Goal: Check status: Check status

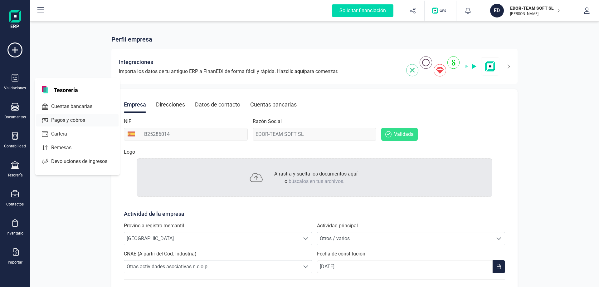
click at [79, 121] on span "Pagos y cobros" at bounding box center [73, 119] width 48 height 7
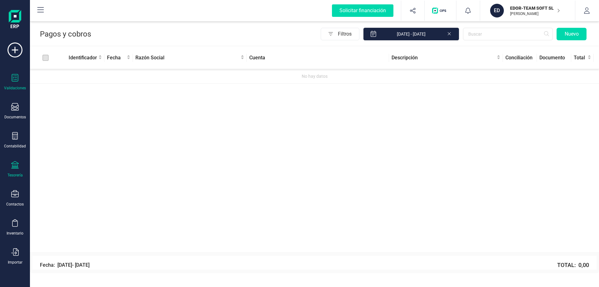
click at [16, 78] on icon at bounding box center [14, 77] width 7 height 7
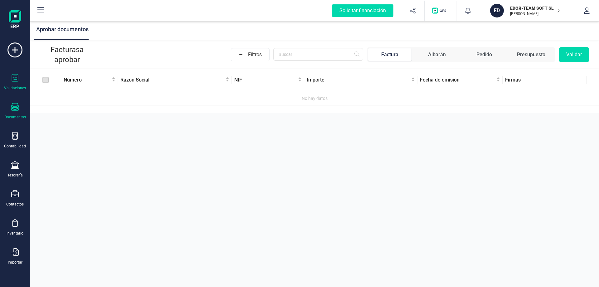
click at [19, 111] on div "Documentos" at bounding box center [14, 111] width 25 height 17
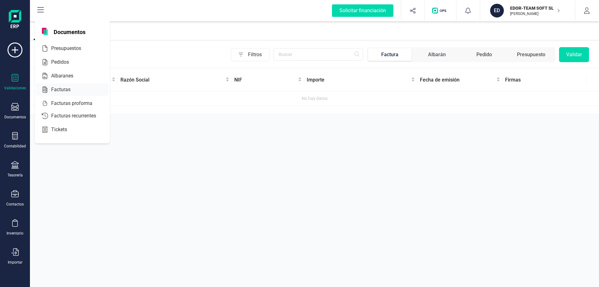
click at [60, 89] on span "Facturas" at bounding box center [65, 89] width 33 height 7
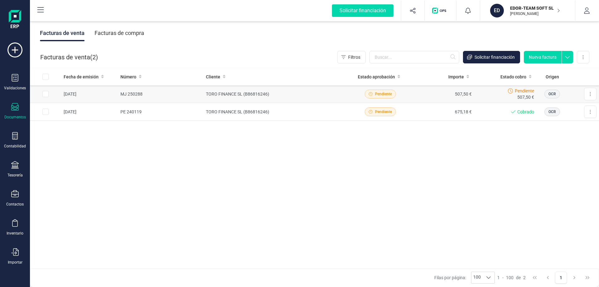
click at [378, 95] on span "Pendiente" at bounding box center [383, 94] width 17 height 6
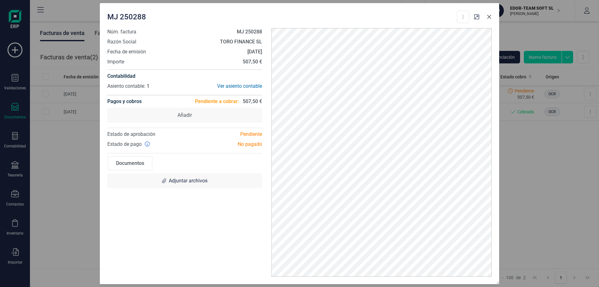
click at [490, 16] on icon "button" at bounding box center [488, 16] width 5 height 5
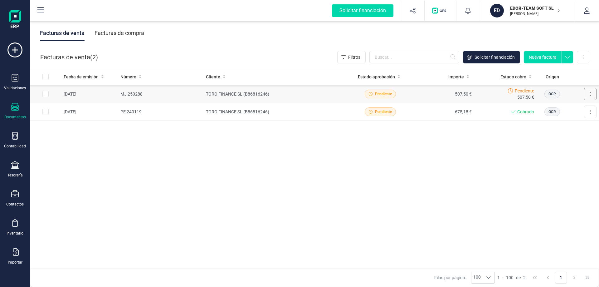
click at [594, 93] on button at bounding box center [590, 94] width 12 height 12
click at [591, 94] on button at bounding box center [590, 94] width 12 height 12
click at [543, 11] on p "EDOR-TEAM SOFT SL" at bounding box center [535, 8] width 50 height 6
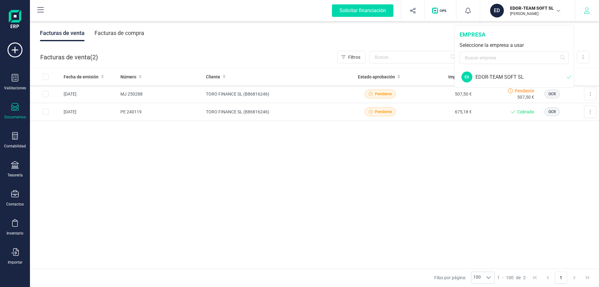
click at [589, 7] on icon "button" at bounding box center [586, 10] width 6 height 6
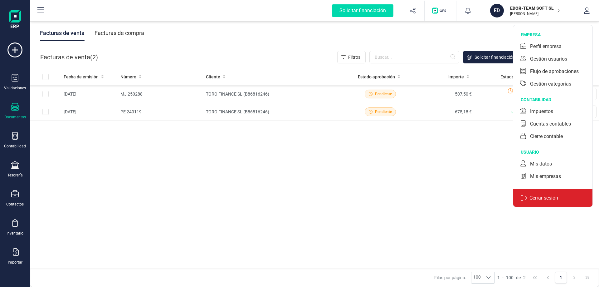
click at [545, 197] on p "Cerrar sesión" at bounding box center [544, 197] width 34 height 7
